Goal: Task Accomplishment & Management: Use online tool/utility

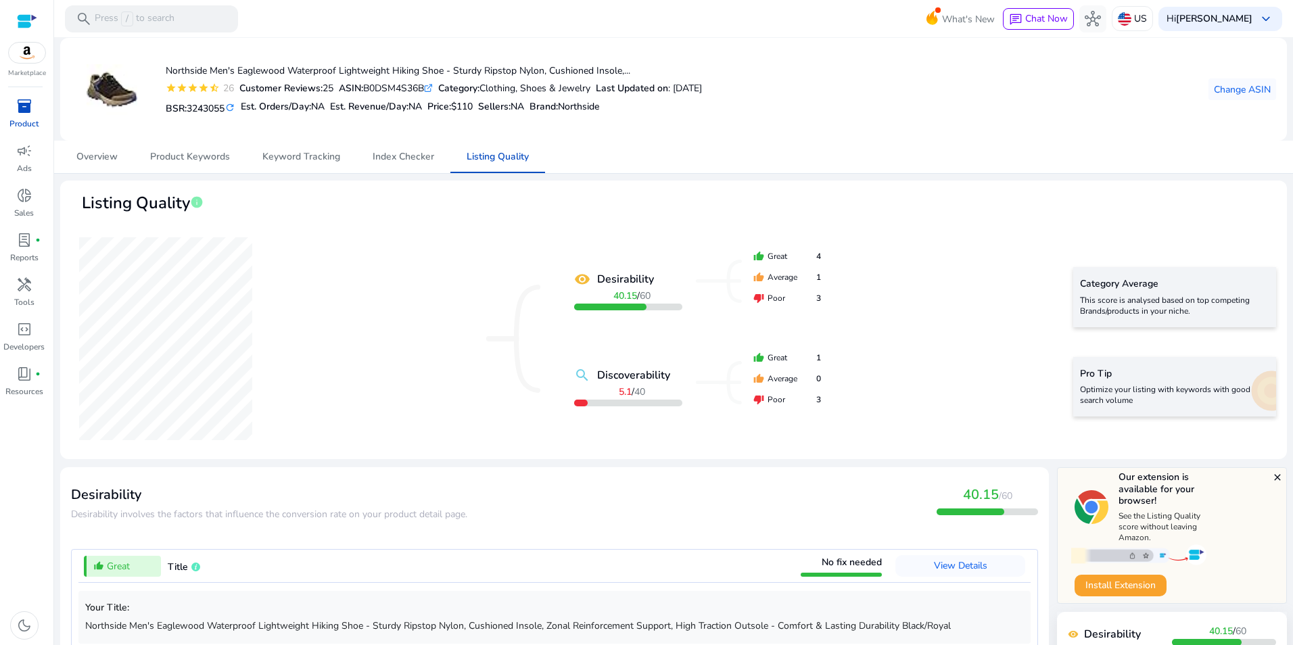
scroll to position [1407, 0]
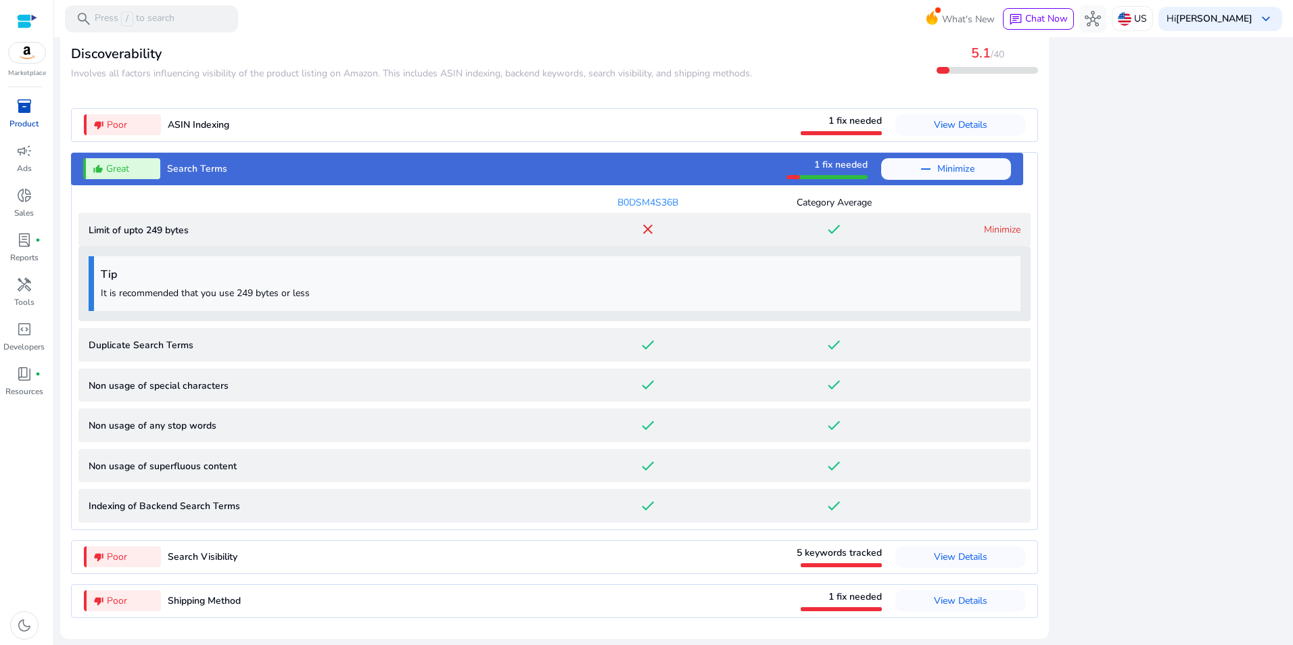
click at [959, 554] on span "View Details" at bounding box center [960, 556] width 53 height 13
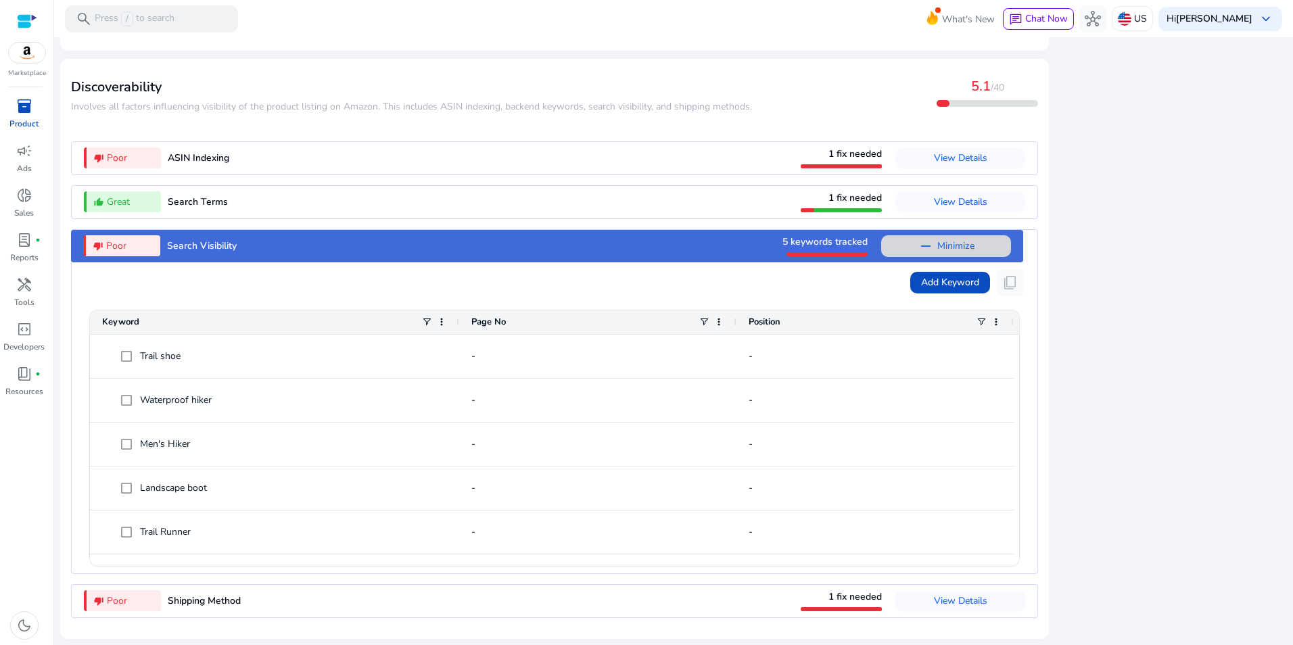
scroll to position [1374, 0]
click at [936, 283] on span "Add Keyword" at bounding box center [950, 282] width 58 height 14
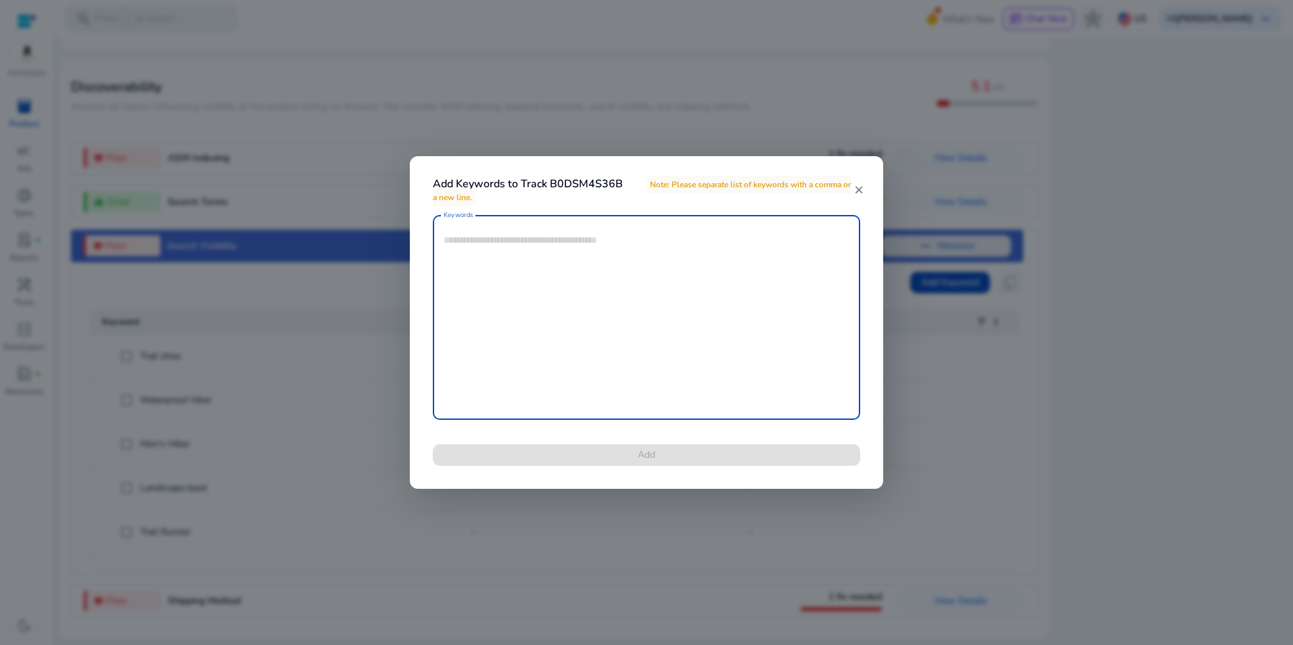
paste textarea "**********"
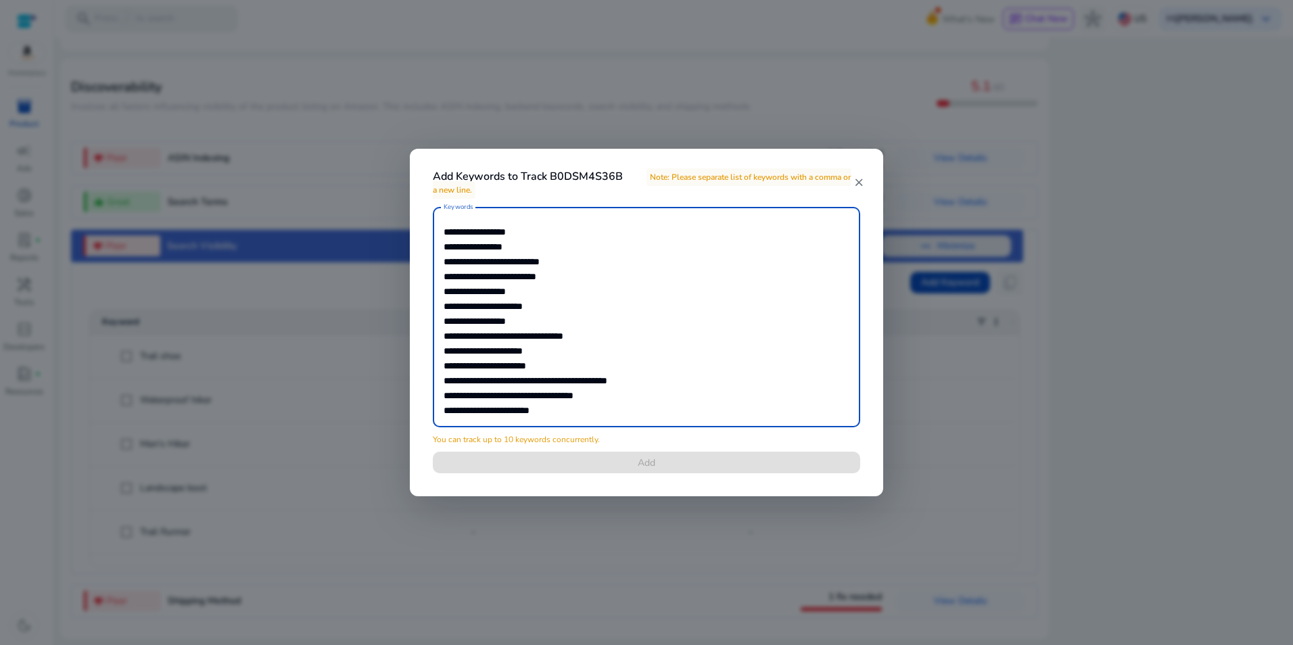
scroll to position [116, 0]
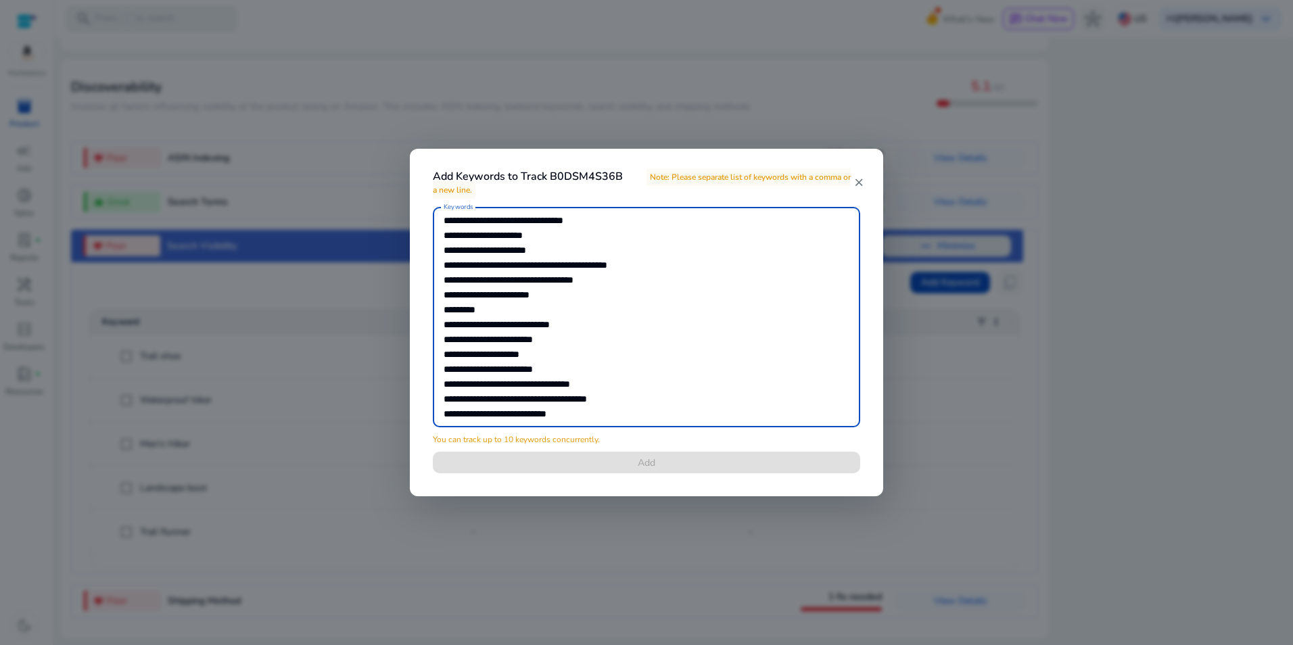
click at [729, 355] on textarea "**********" at bounding box center [647, 317] width 406 height 207
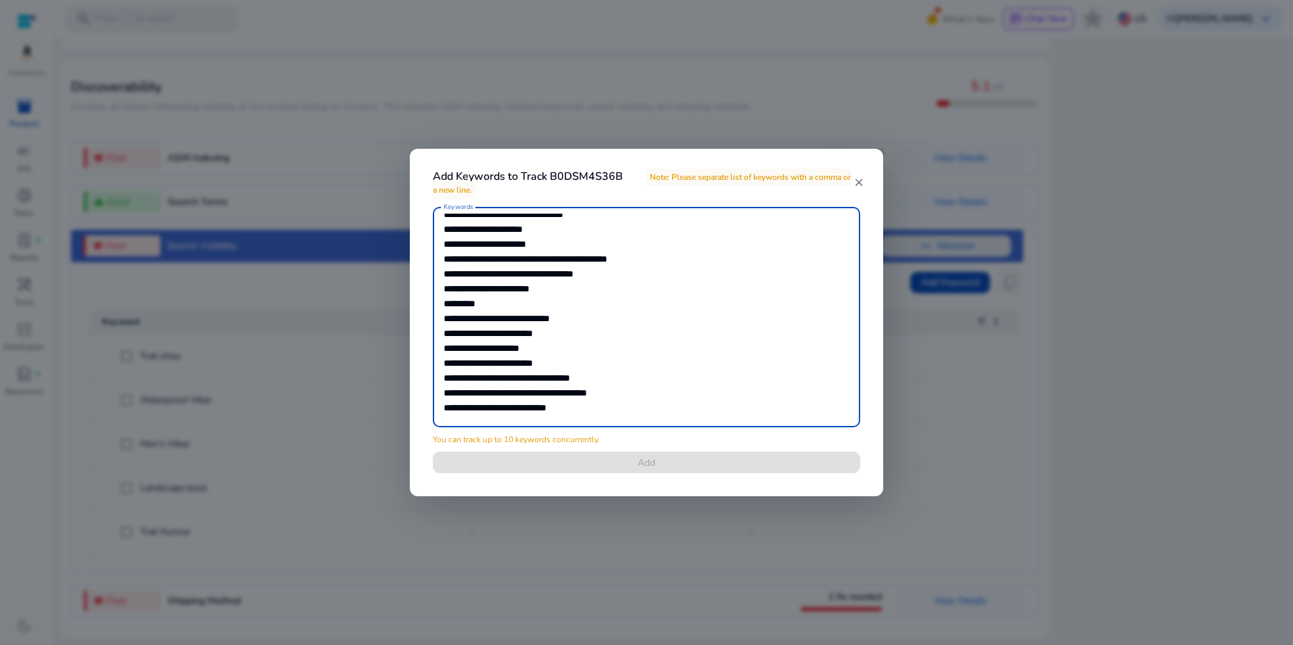
drag, startPoint x: 661, startPoint y: 417, endPoint x: 384, endPoint y: 332, distance: 290.0
click at [384, 332] on div "**********" at bounding box center [646, 322] width 1293 height 645
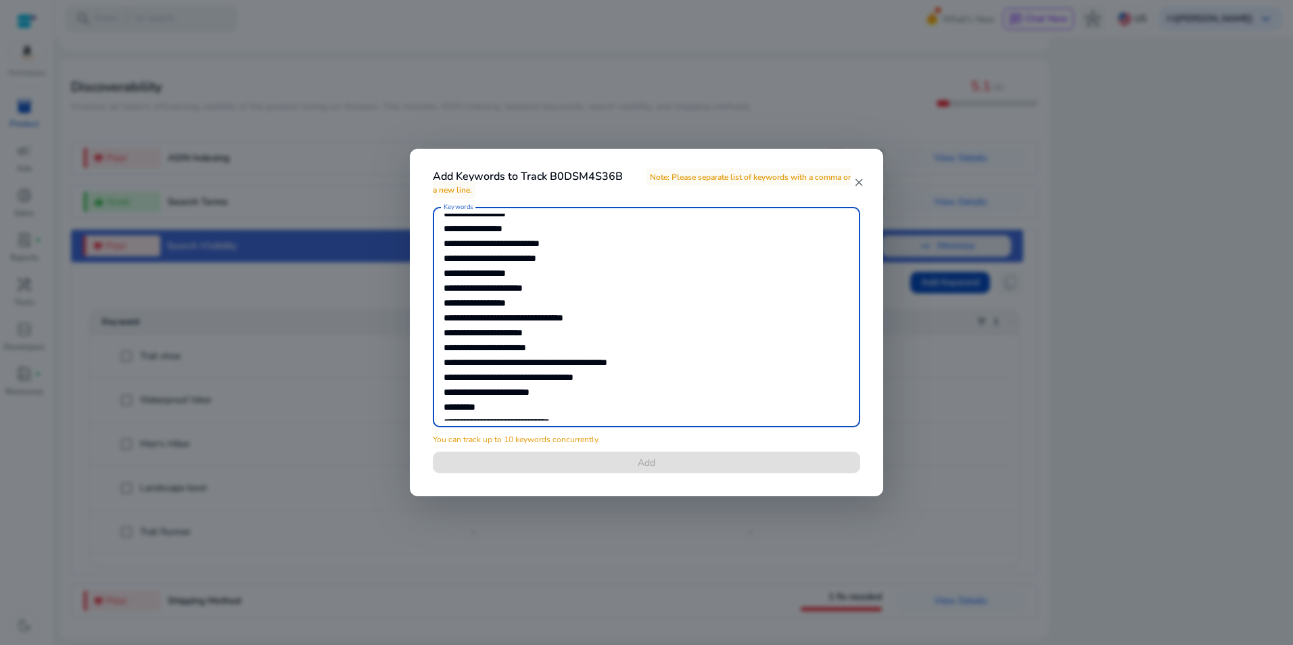
scroll to position [0, 0]
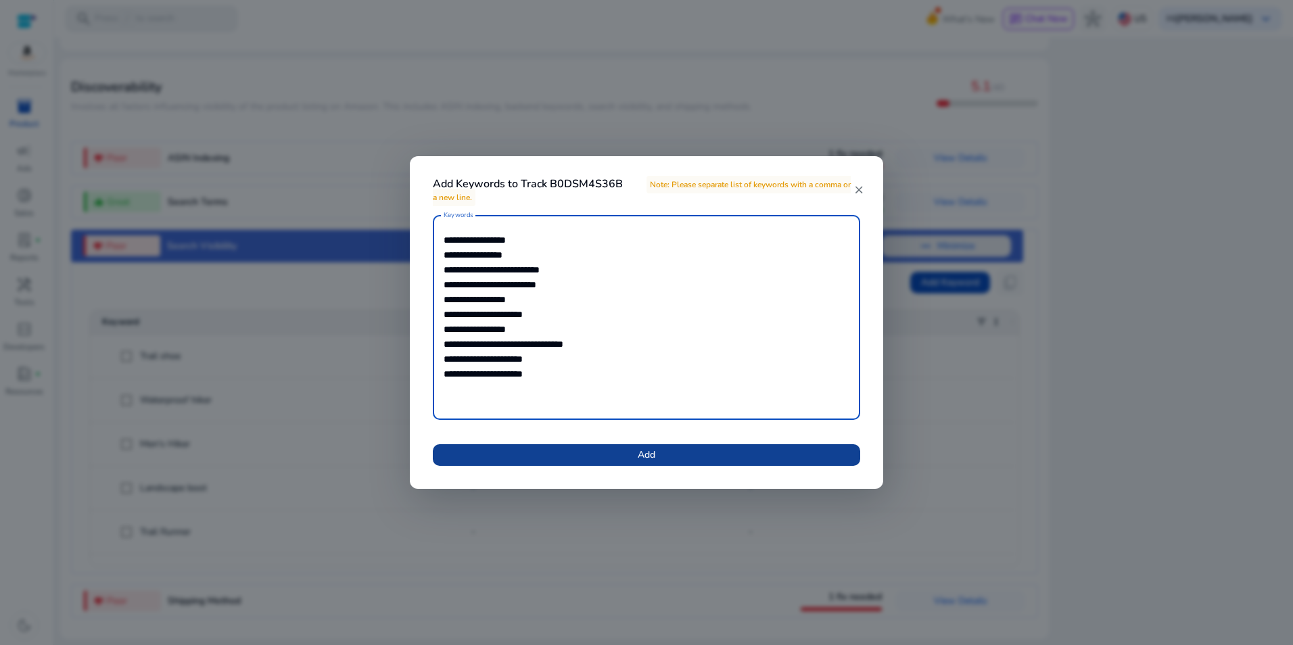
type textarea "**********"
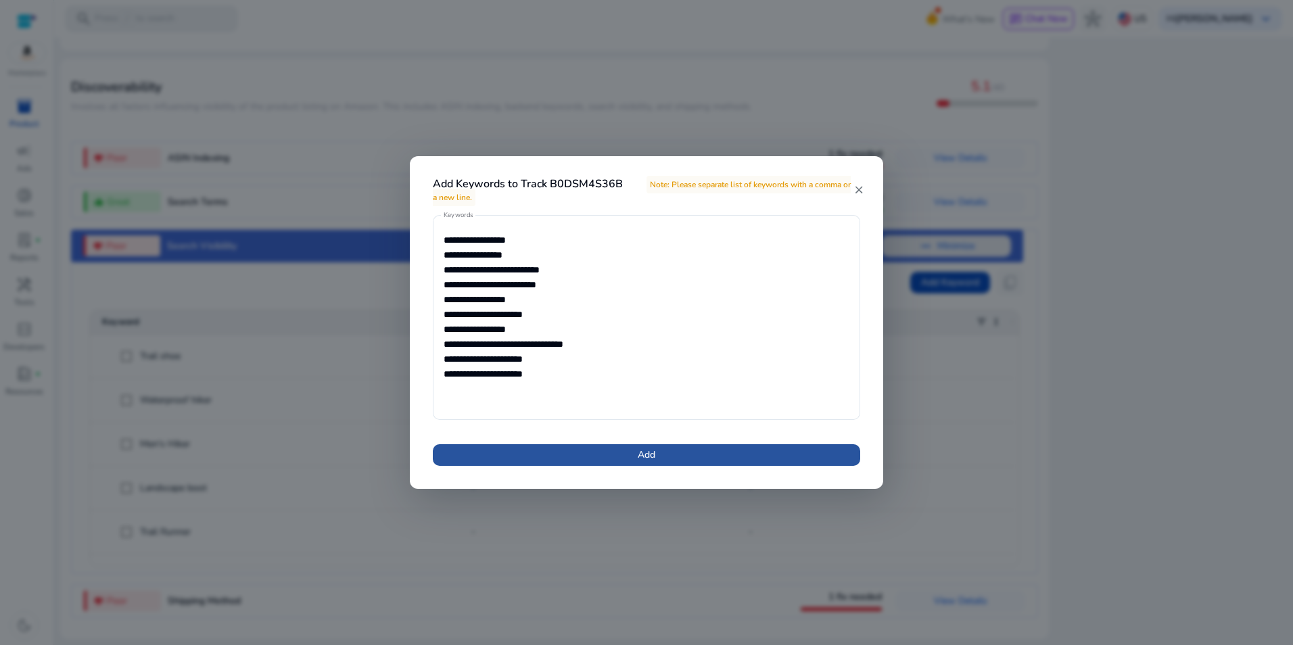
click at [661, 464] on span at bounding box center [646, 455] width 427 height 32
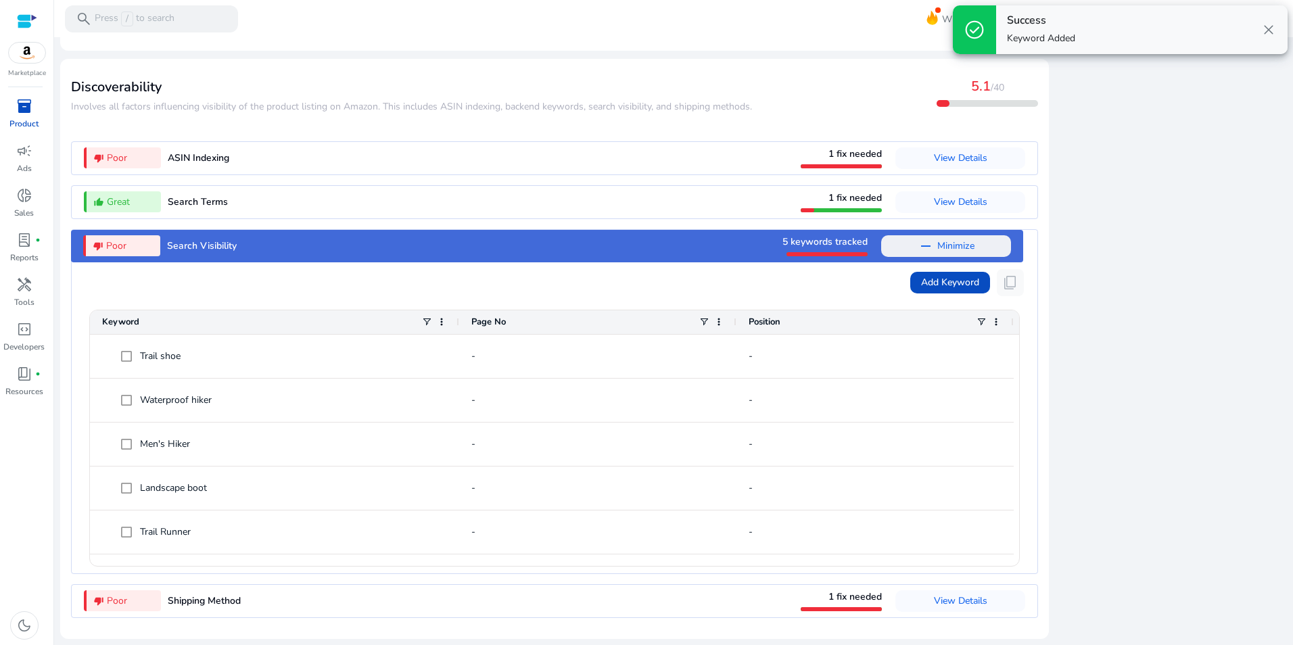
click at [1269, 32] on span "close" at bounding box center [1268, 30] width 16 height 16
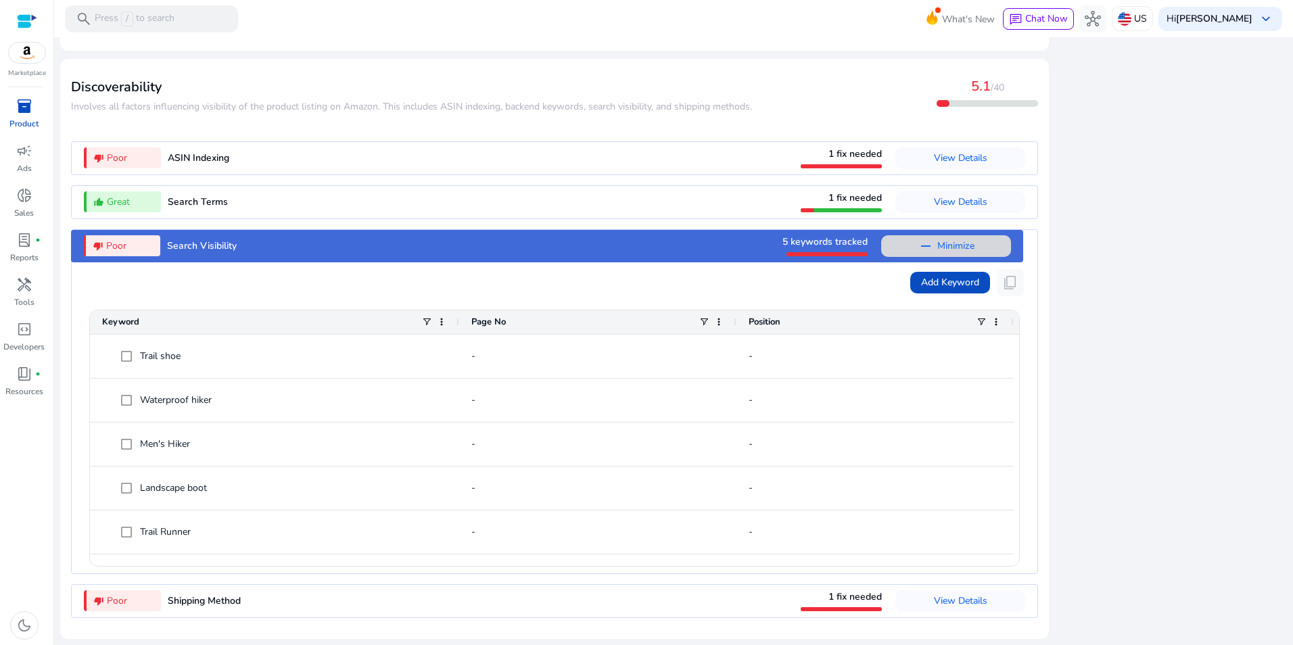
click at [937, 240] on span "Minimize" at bounding box center [955, 246] width 37 height 22
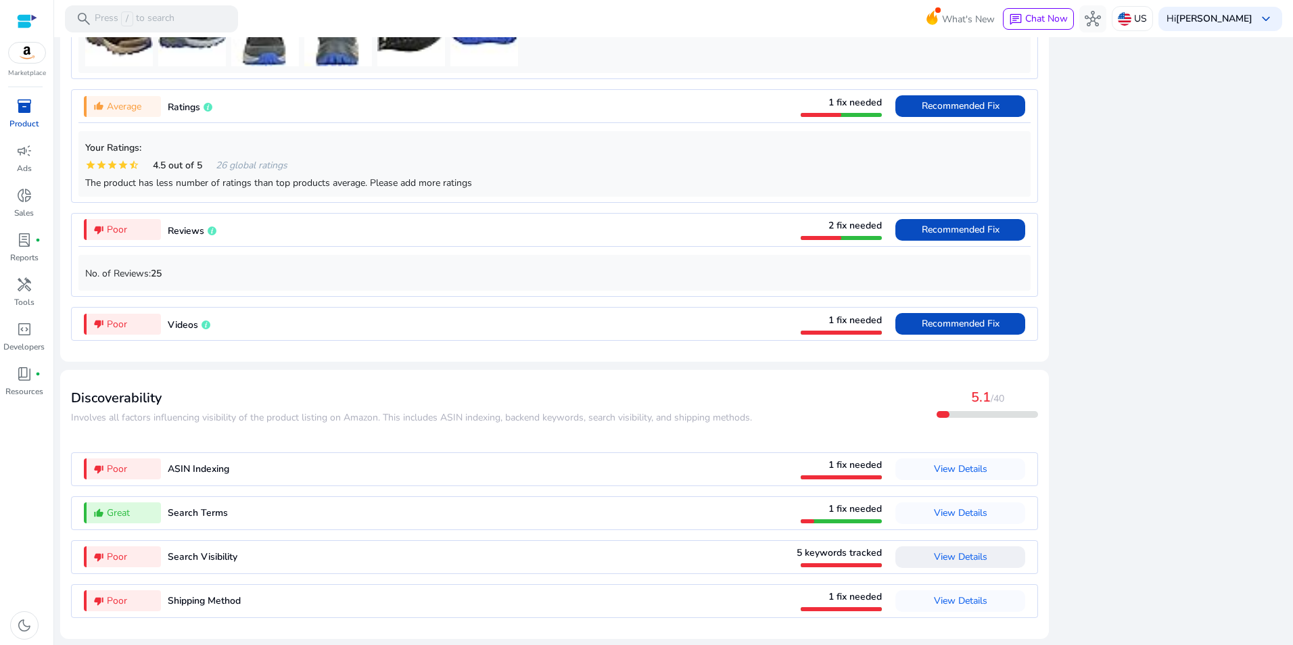
drag, startPoint x: 1135, startPoint y: 404, endPoint x: 1147, endPoint y: 400, distance: 12.6
click at [1135, 403] on div "close Our extension is available for your browser! See the Listing Quality scor…" at bounding box center [1172, 27] width 230 height 1235
click at [940, 556] on span "View Details" at bounding box center [960, 556] width 53 height 13
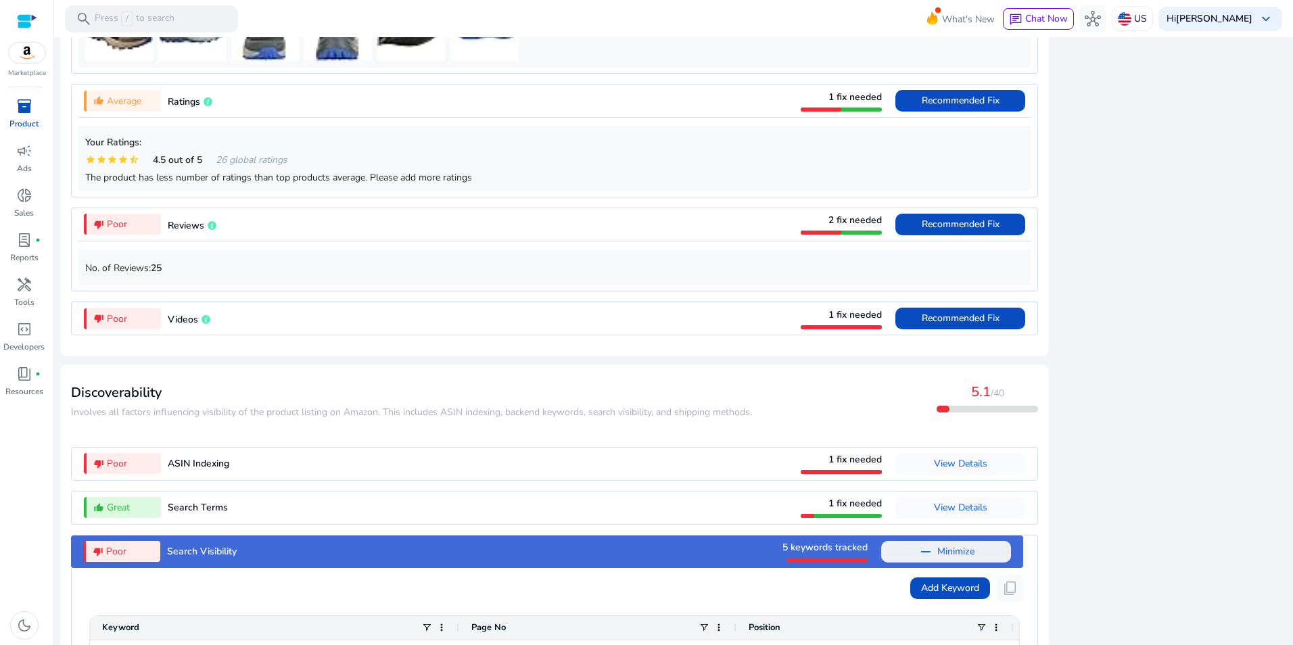
scroll to position [1374, 0]
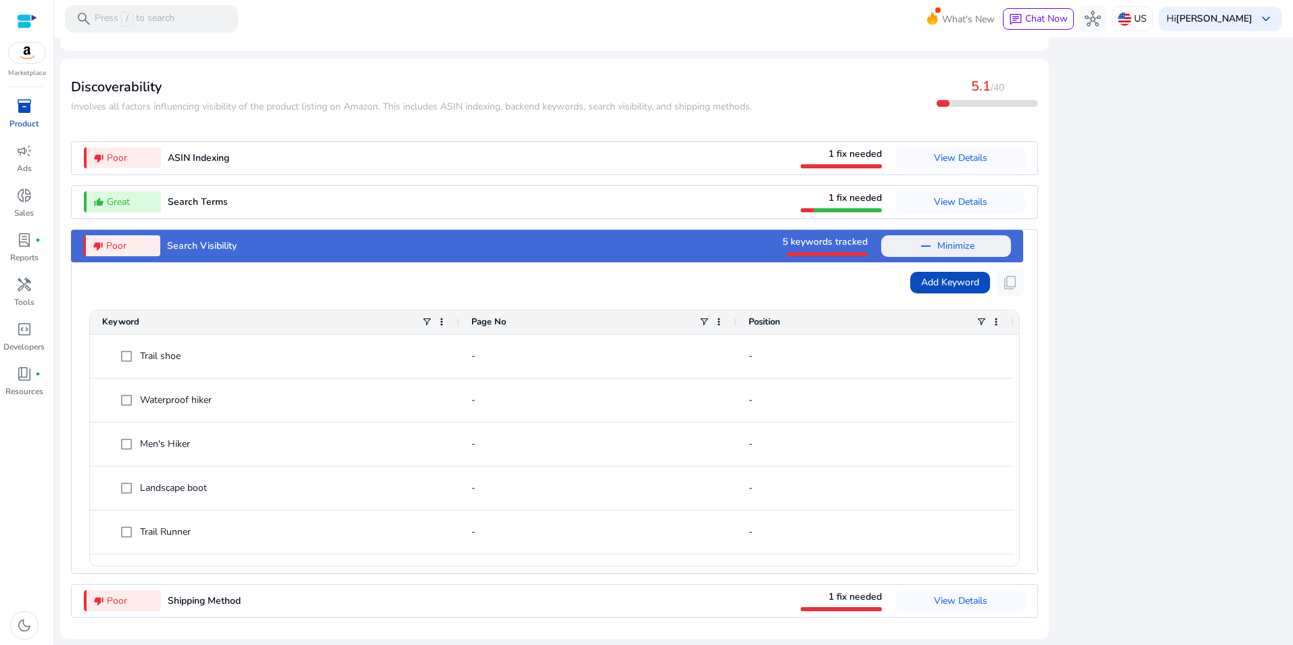
drag, startPoint x: 1103, startPoint y: 548, endPoint x: 1123, endPoint y: 540, distance: 21.0
click at [1286, 76] on mat-sidenav-content "search Press / to search What's New chat Chat Now hub US Hi [PERSON_NAME] keybo…" at bounding box center [673, 322] width 1239 height 645
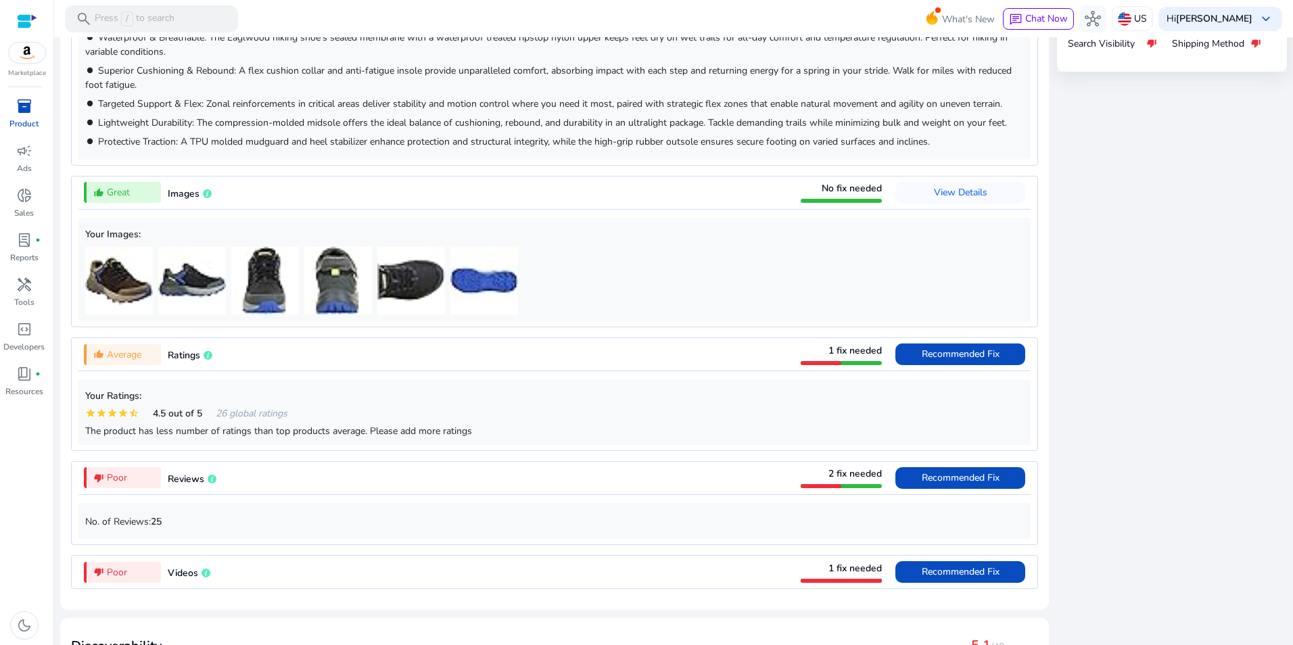
click at [1212, 141] on div "close Our extension is available for your browser! See the Listing Quality scor…" at bounding box center [1172, 431] width 230 height 1546
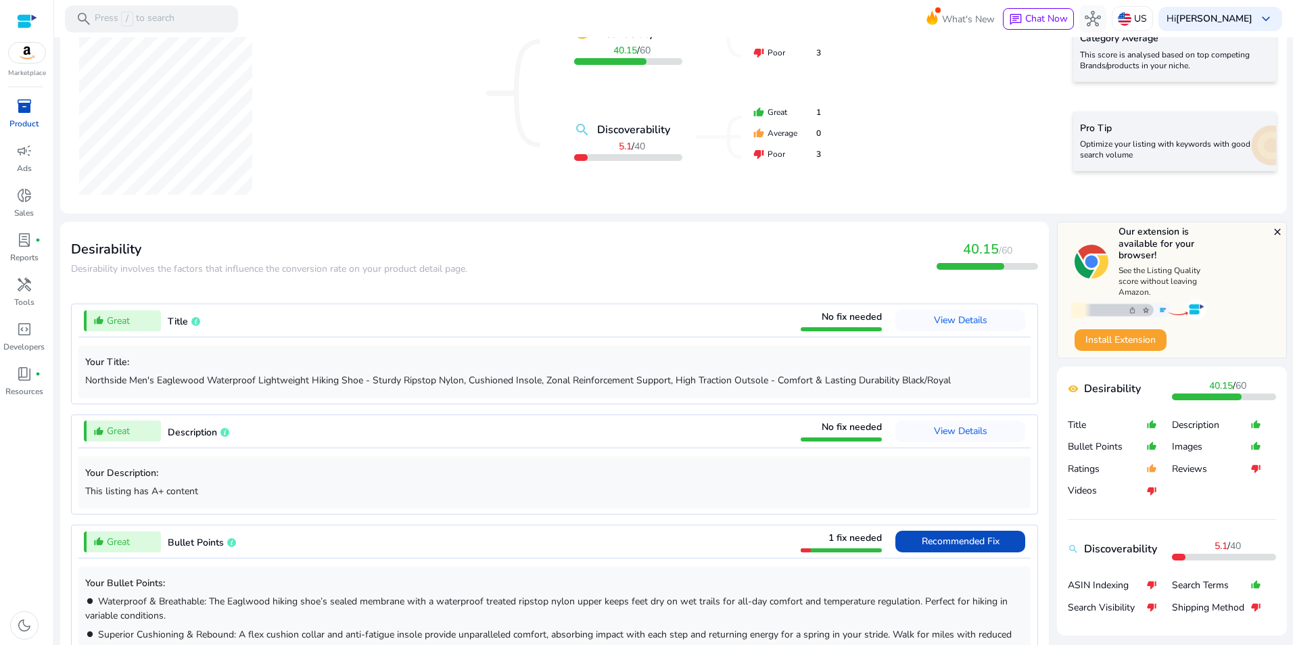
scroll to position [0, 0]
